Goal: Information Seeking & Learning: Check status

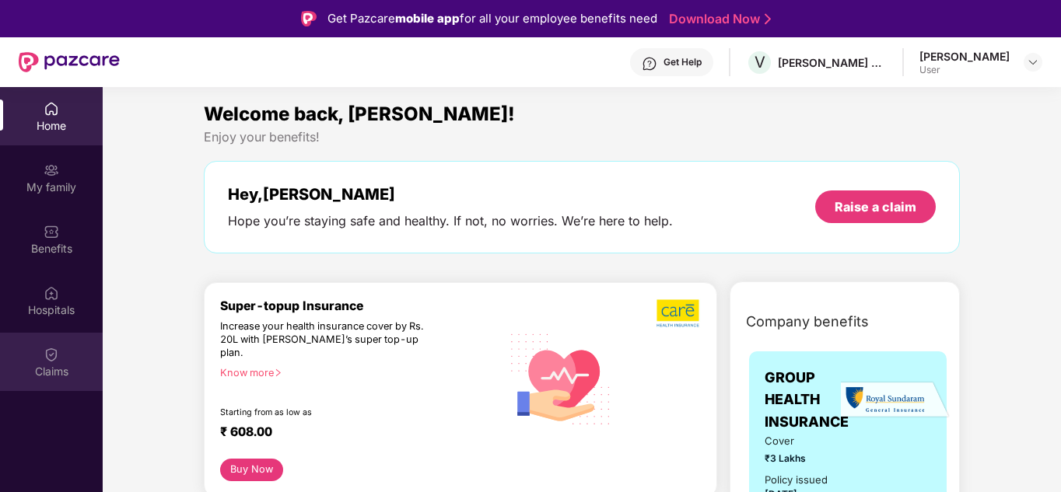
click at [59, 356] on div "Claims" at bounding box center [51, 362] width 103 height 58
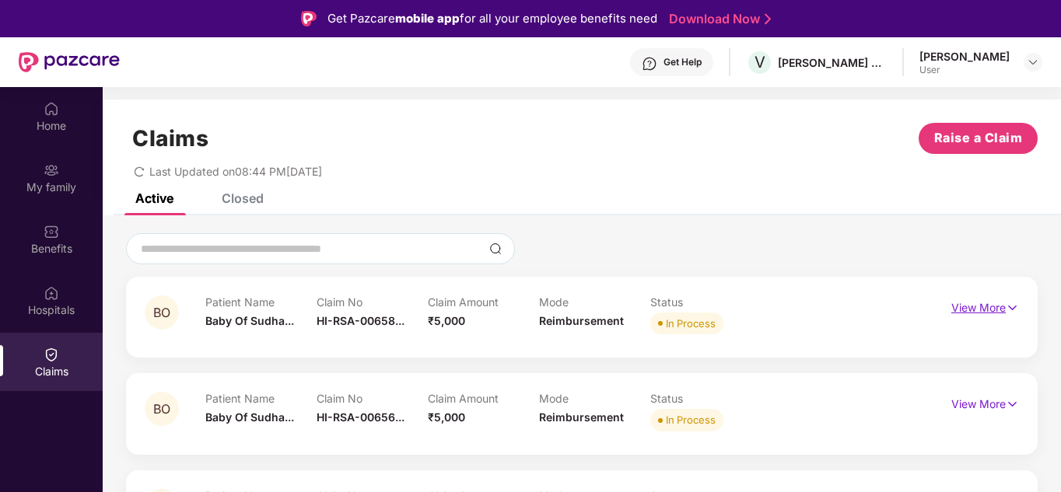
click at [982, 315] on p "View More" at bounding box center [985, 306] width 68 height 21
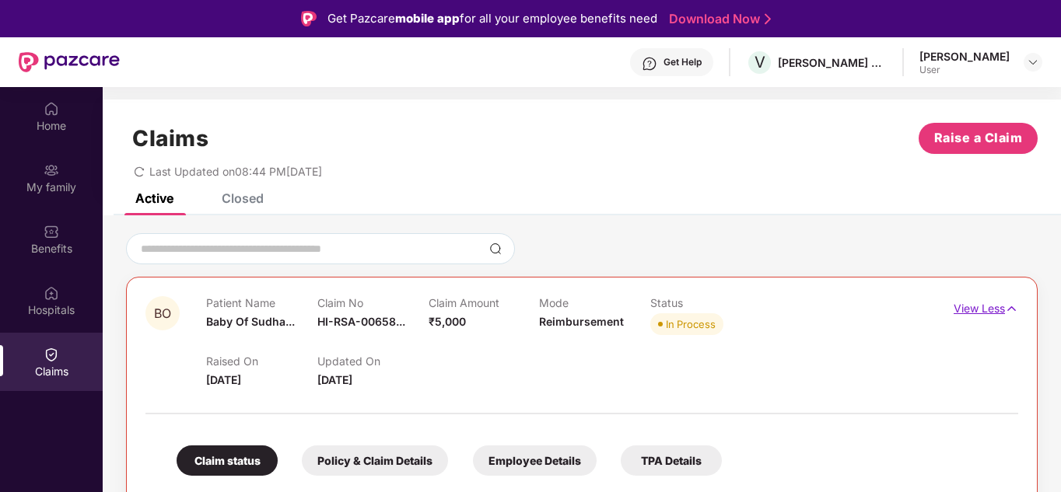
click at [992, 303] on p "View Less" at bounding box center [986, 306] width 65 height 21
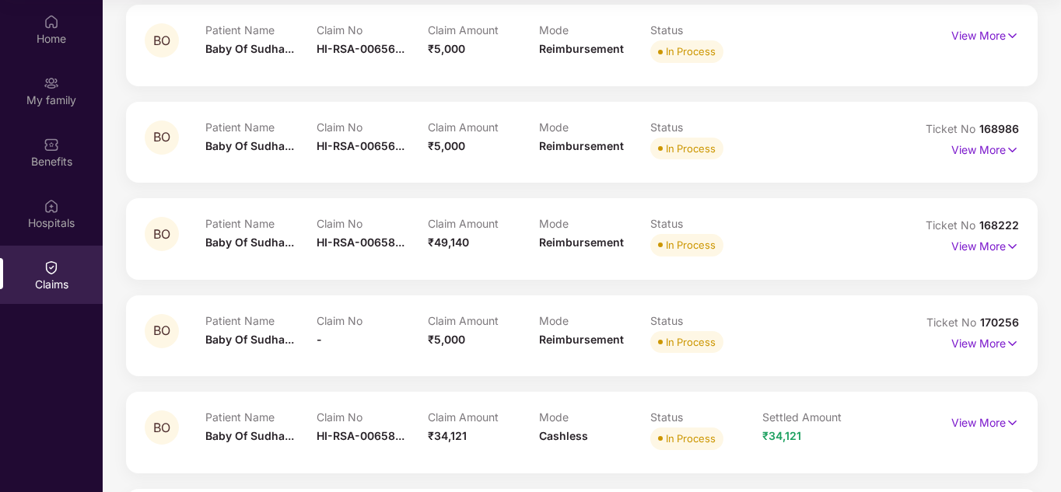
scroll to position [257, 0]
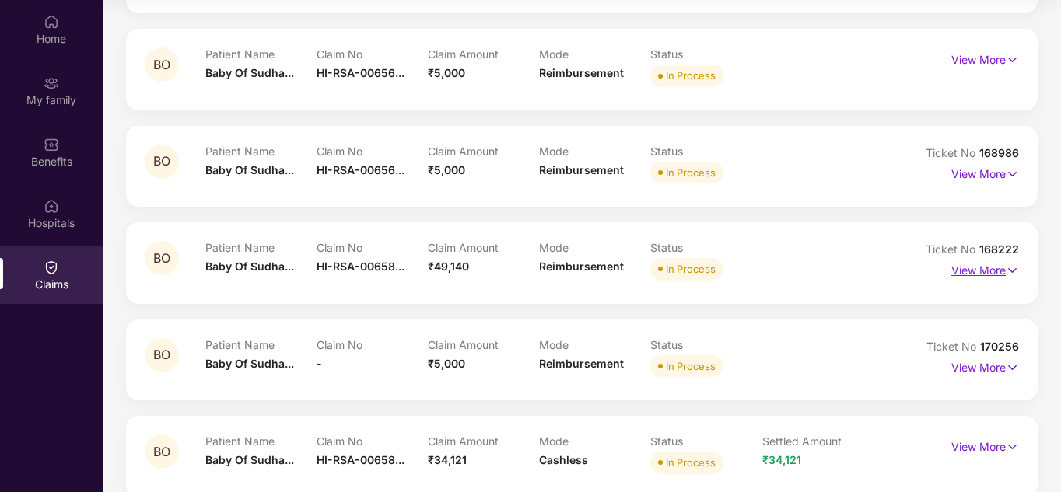
click at [994, 271] on p "View More" at bounding box center [985, 268] width 68 height 21
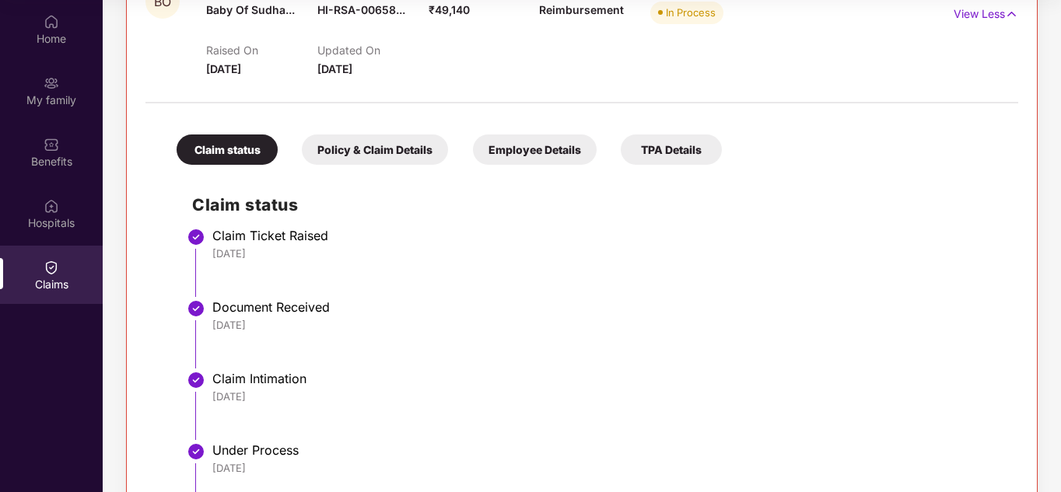
scroll to position [491, 0]
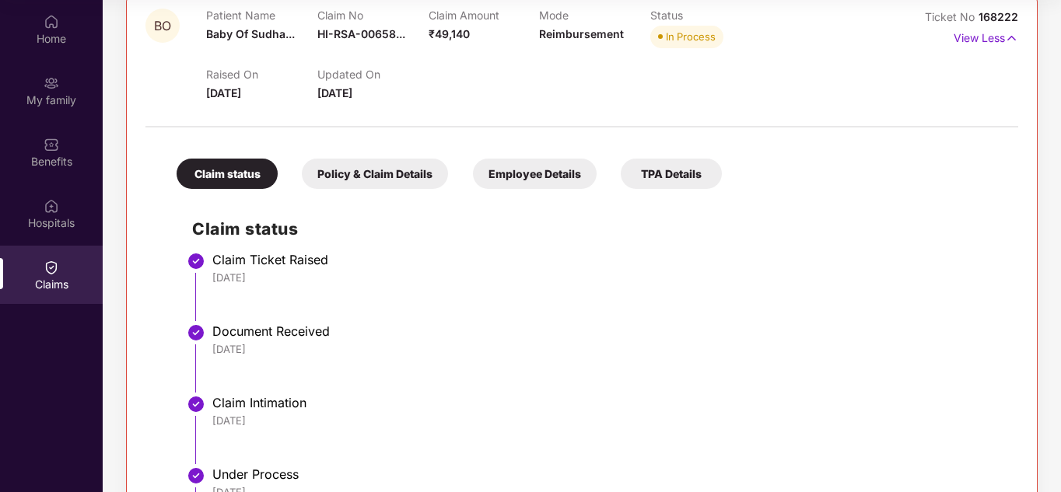
click at [393, 183] on div "Policy & Claim Details" at bounding box center [375, 174] width 146 height 30
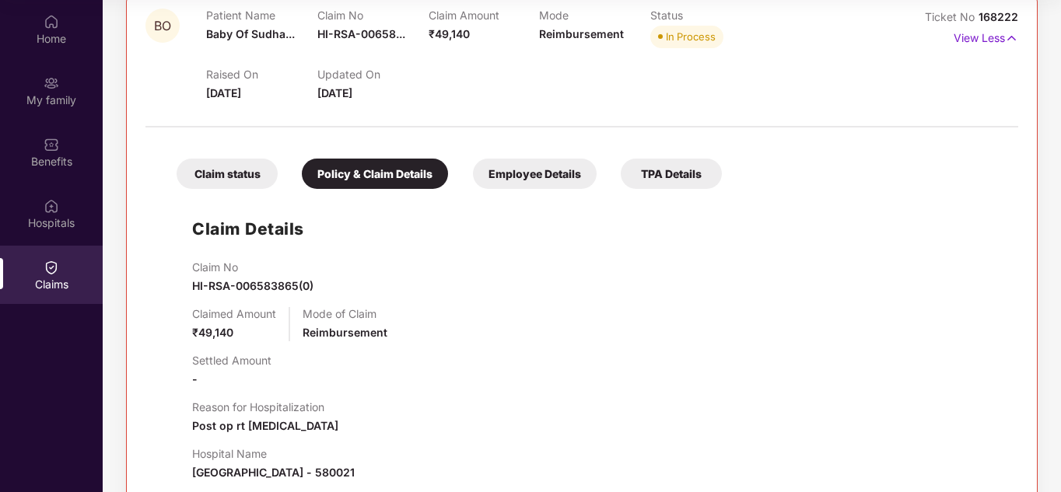
click at [540, 171] on div "Employee Details" at bounding box center [535, 174] width 124 height 30
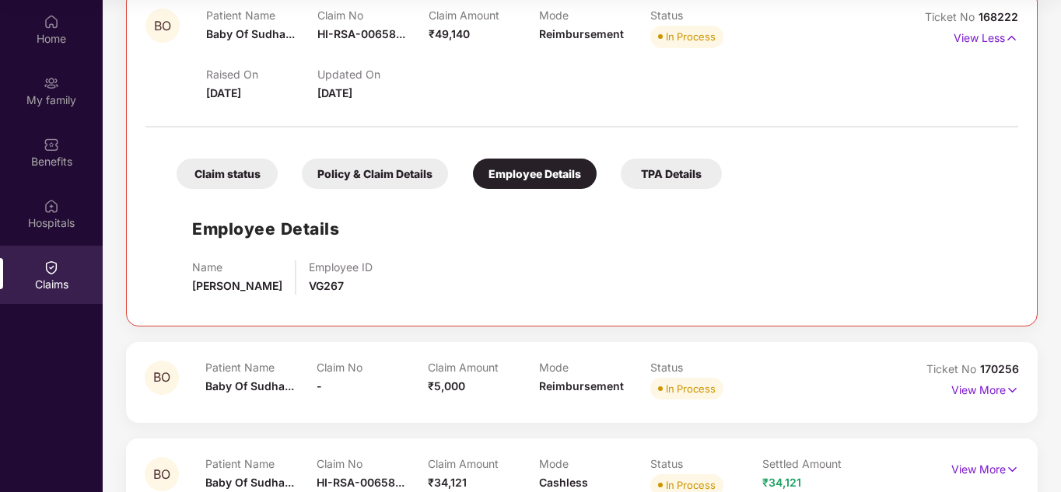
click at [709, 168] on div "TPA Details" at bounding box center [671, 174] width 101 height 30
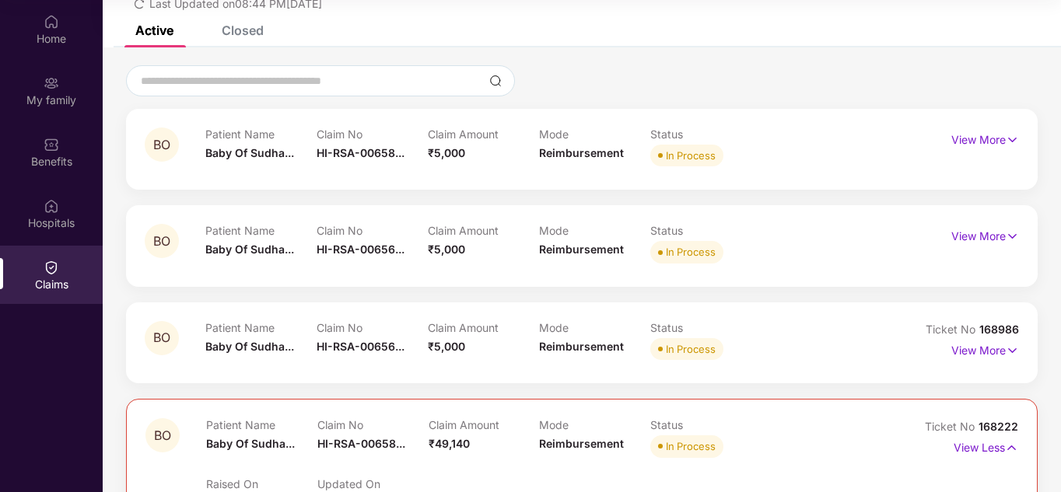
scroll to position [156, 0]
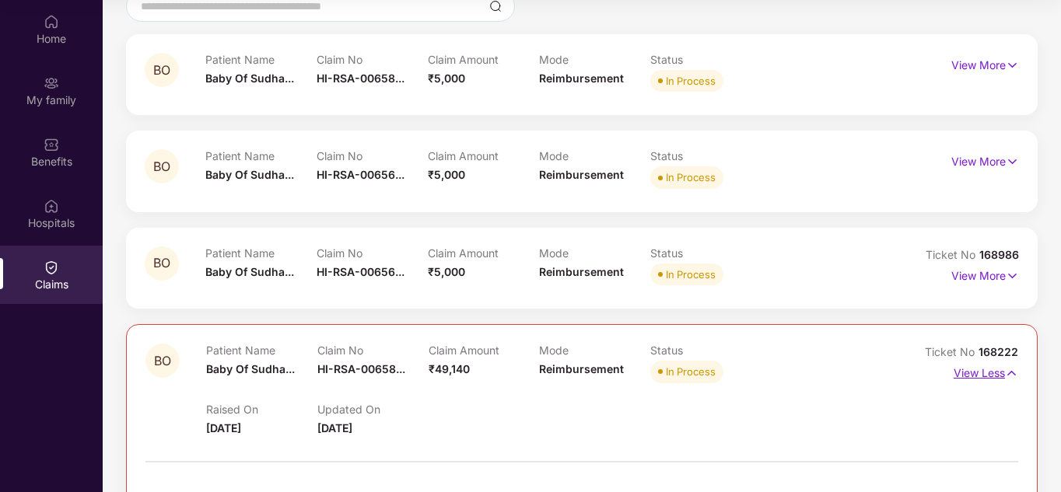
click at [1013, 373] on img at bounding box center [1011, 373] width 13 height 17
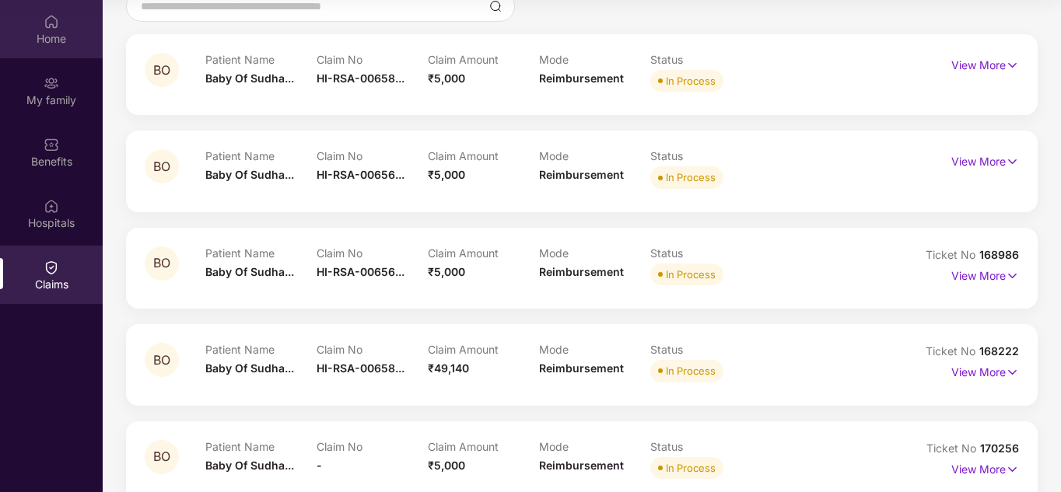
click at [67, 38] on div "Home" at bounding box center [51, 39] width 103 height 16
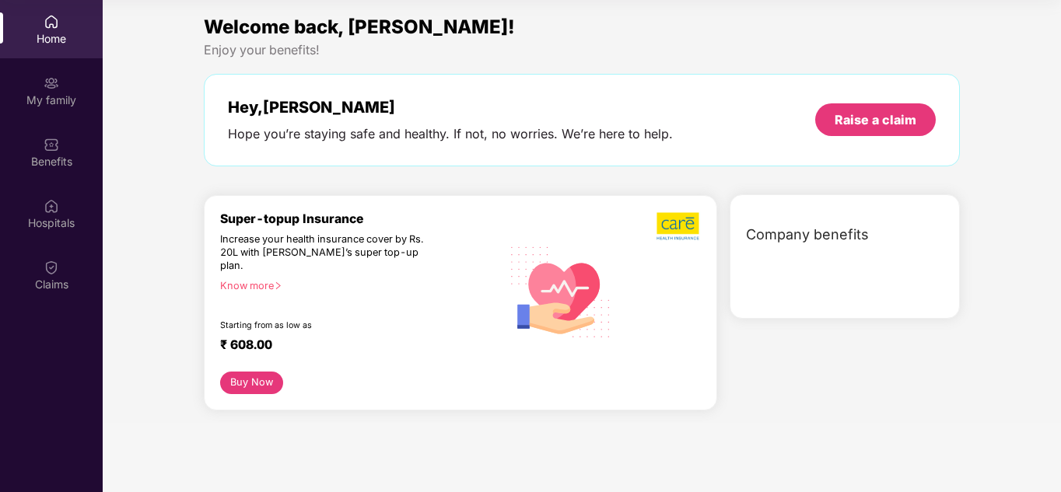
click at [44, 37] on div "Home" at bounding box center [51, 39] width 103 height 16
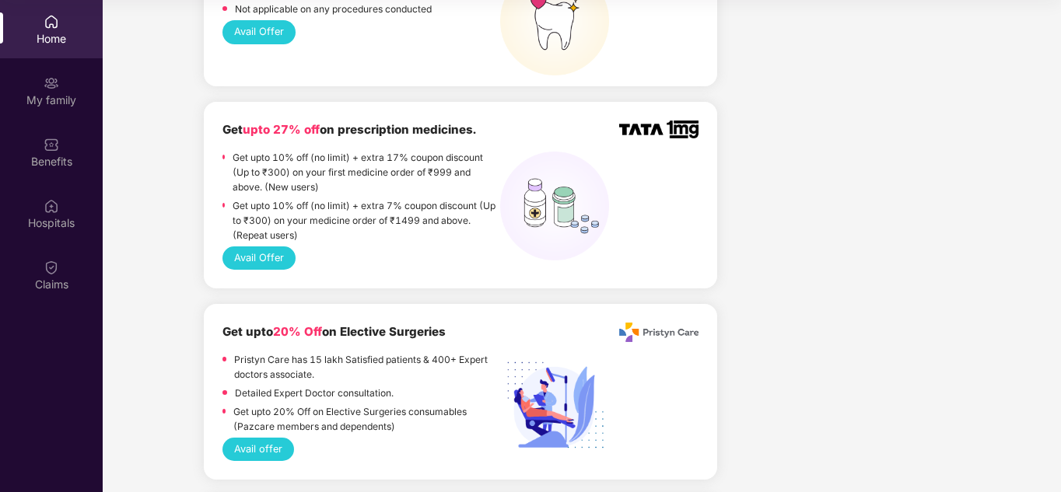
scroll to position [1322, 0]
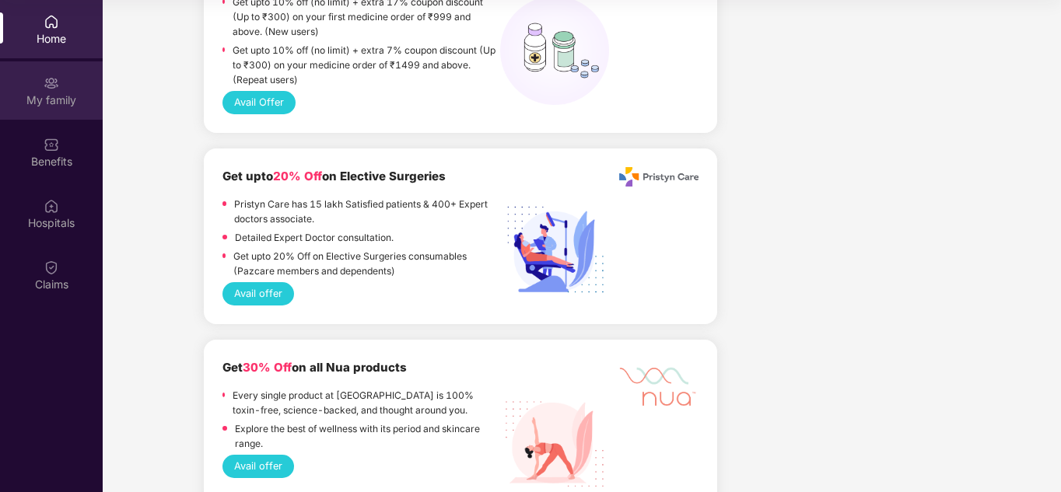
click at [68, 100] on div "My family" at bounding box center [51, 101] width 103 height 16
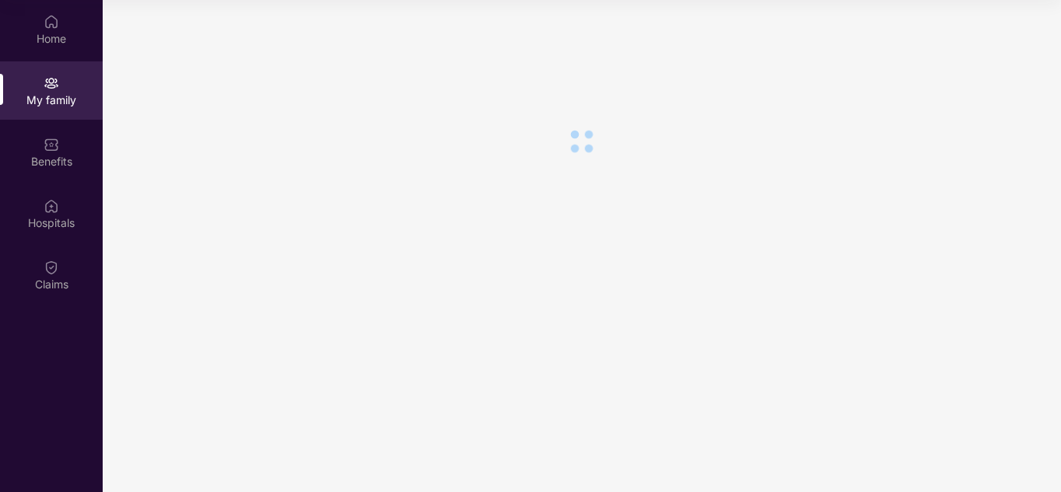
scroll to position [0, 0]
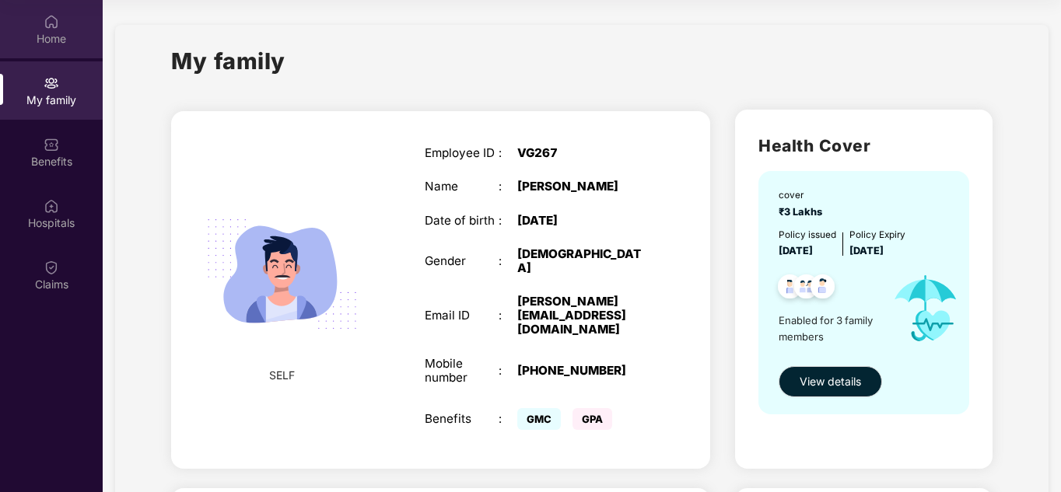
click at [41, 39] on div "Home" at bounding box center [51, 39] width 103 height 16
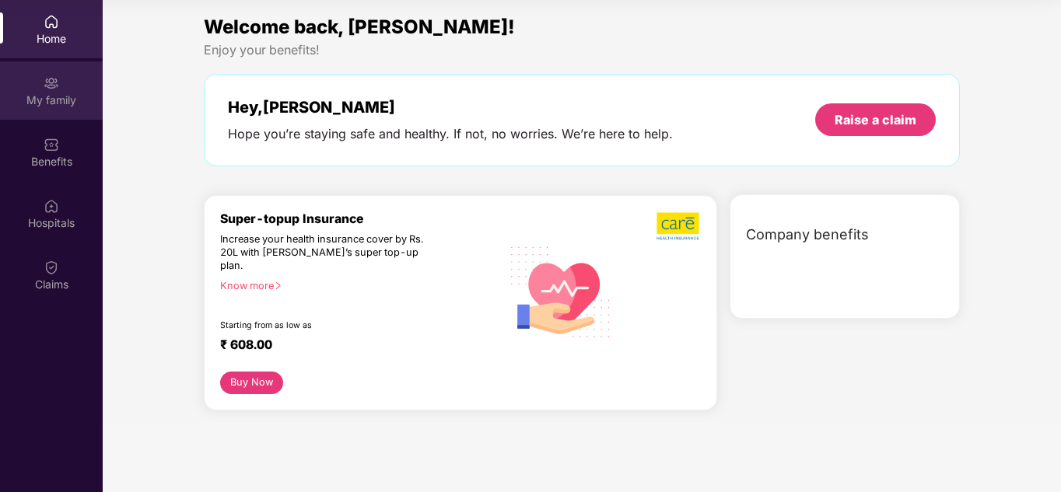
click at [60, 98] on div "My family" at bounding box center [51, 101] width 103 height 16
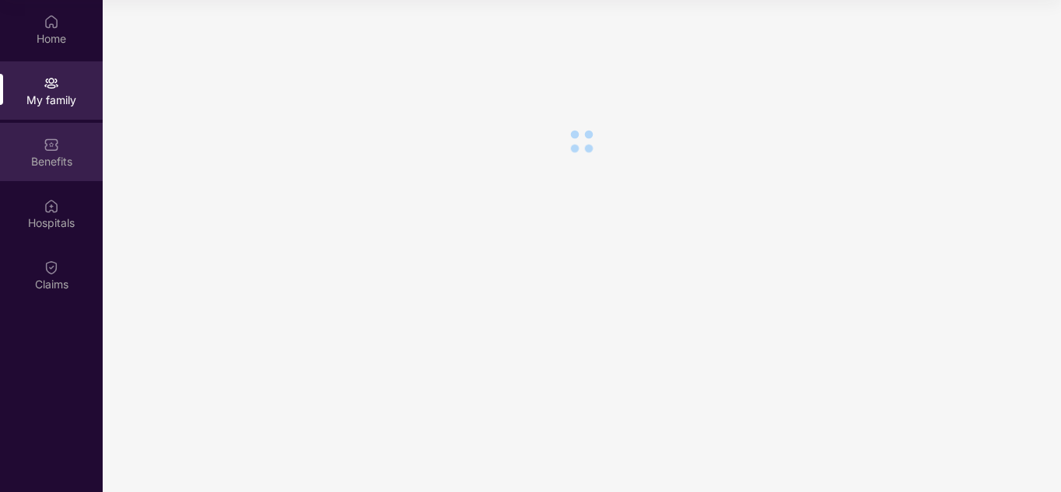
click at [57, 129] on div "Benefits" at bounding box center [51, 152] width 103 height 58
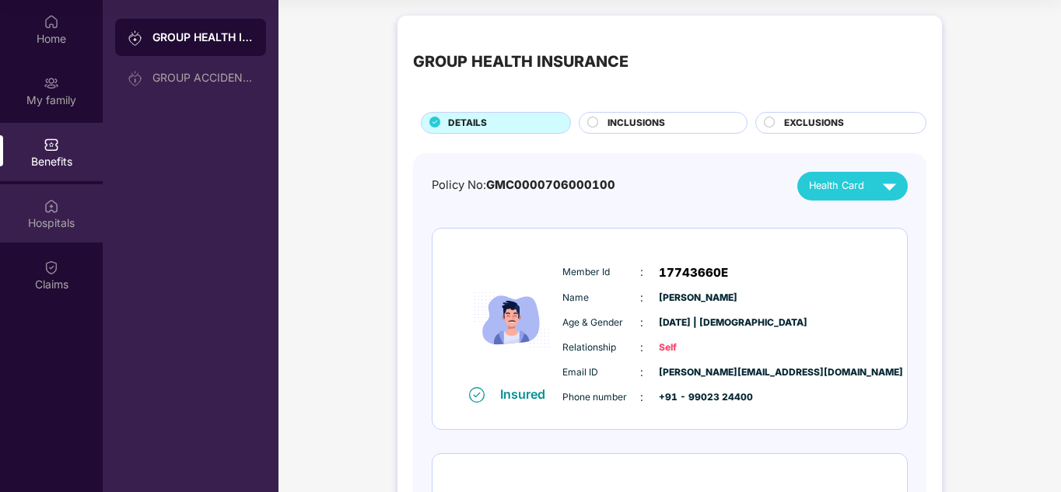
click at [60, 194] on div "Hospitals" at bounding box center [51, 213] width 103 height 58
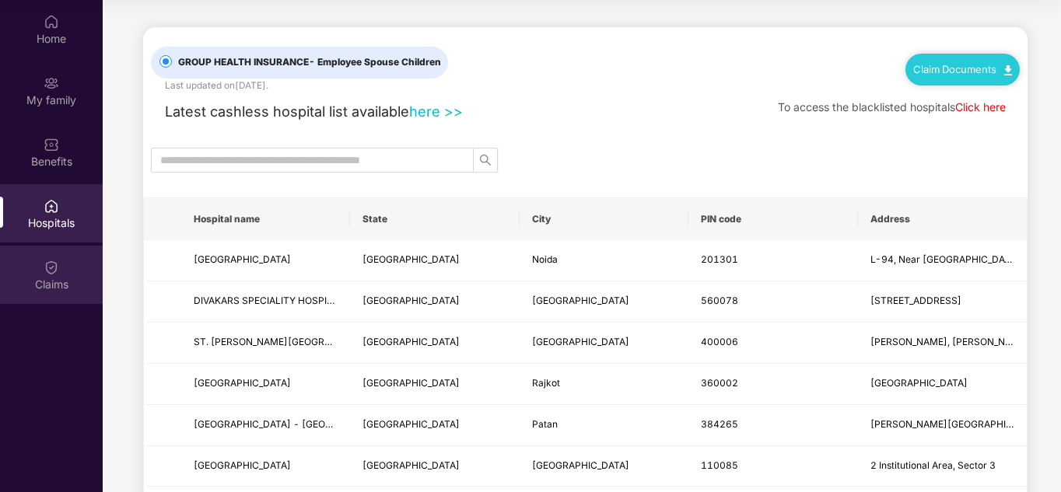
click at [40, 282] on div "Claims" at bounding box center [51, 285] width 103 height 16
